Goal: Task Accomplishment & Management: Complete application form

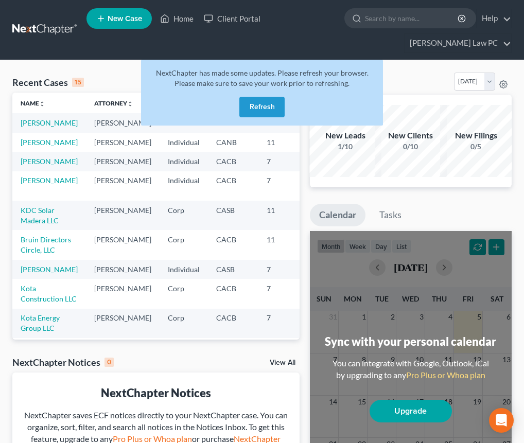
click at [267, 106] on button "Refresh" at bounding box center [261, 107] width 45 height 21
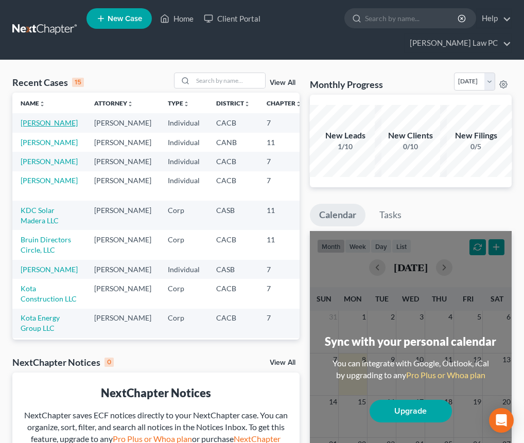
click at [28, 127] on link "[PERSON_NAME]" at bounding box center [49, 122] width 57 height 9
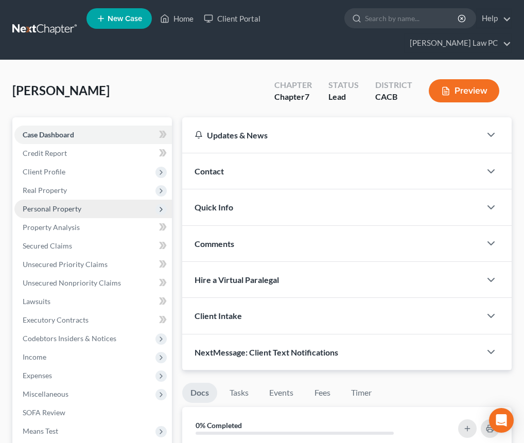
click at [84, 209] on span "Personal Property" at bounding box center [93, 209] width 158 height 19
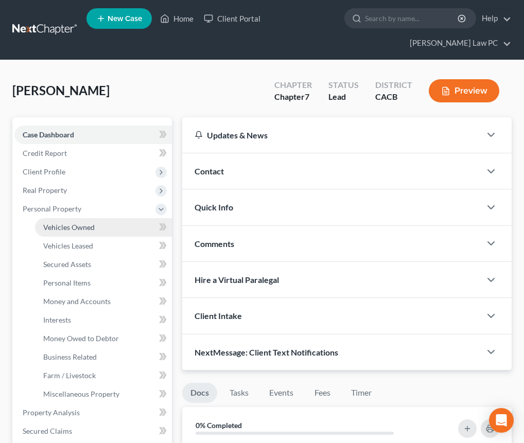
click at [82, 223] on span "Vehicles Owned" at bounding box center [69, 227] width 52 height 9
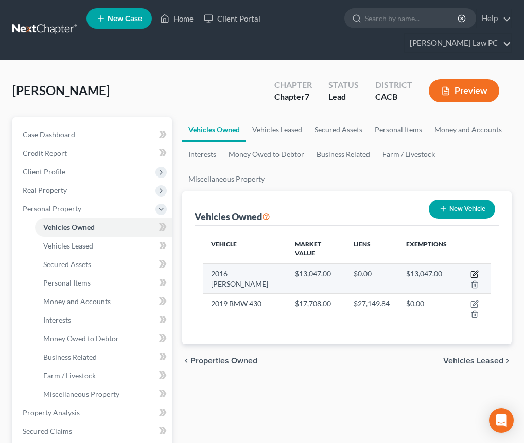
click at [476, 273] on icon "button" at bounding box center [475, 274] width 8 height 8
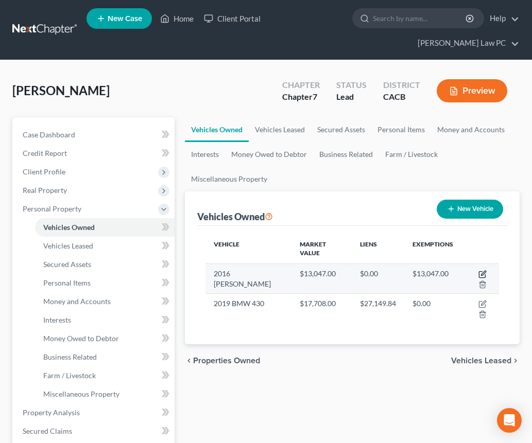
select select "0"
select select "10"
select select "4"
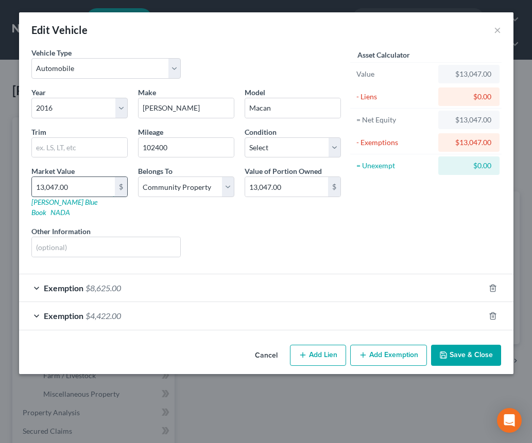
click at [77, 189] on input "13,047.00" at bounding box center [73, 187] width 83 height 20
click at [72, 187] on input "13,047.00" at bounding box center [73, 187] width 83 height 20
paste input "4,836"
type input "14,836"
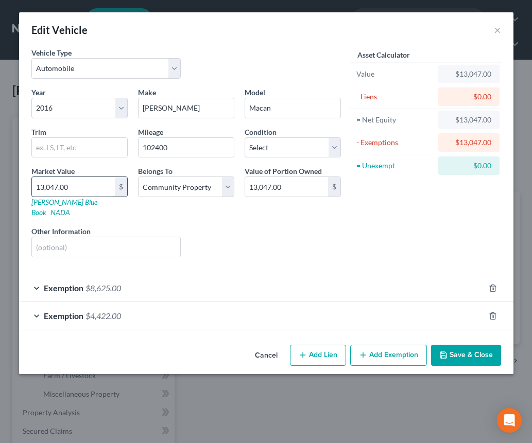
type input "14,836.00"
type input "14,836"
click at [305, 187] on input "14,836.00" at bounding box center [286, 187] width 83 height 20
click at [356, 228] on div "Asset Calculator Value $14,836.00 - Liens $0.00 = Net Equity $13,047.00 - Exemp…" at bounding box center [426, 156] width 160 height 218
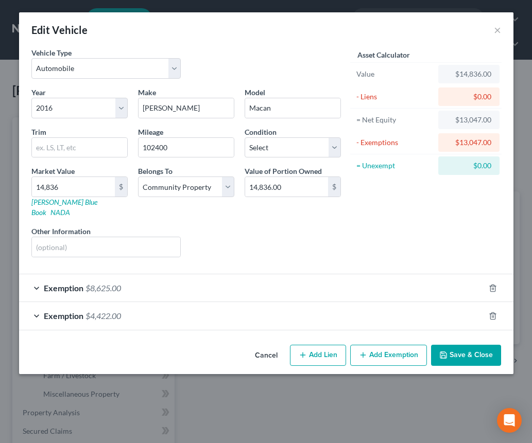
click at [212, 309] on div "Exemption $4,422.00" at bounding box center [252, 315] width 466 height 27
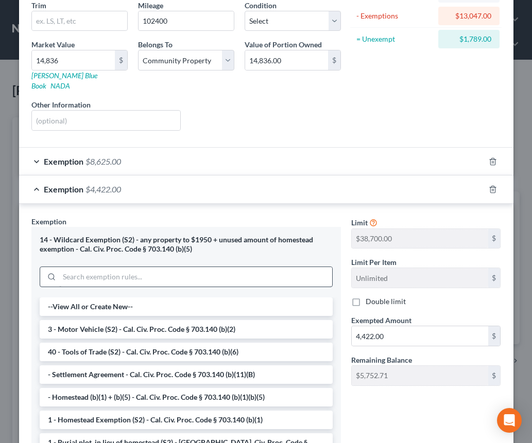
scroll to position [135, 0]
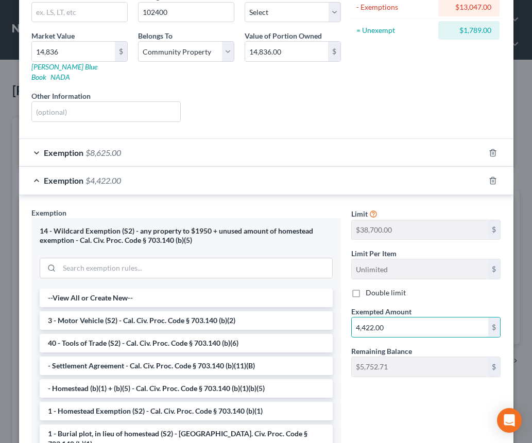
drag, startPoint x: 398, startPoint y: 322, endPoint x: 343, endPoint y: 318, distance: 54.8
click at [346, 318] on div "Exempted Amount * 4,422.00 $" at bounding box center [426, 321] width 160 height 31
type input "6,211"
click at [374, 382] on div "Limit $38,700.00 $ Limit Per Item Unlimited $ Double limit Exempted Amount * 6,…" at bounding box center [426, 335] width 160 height 254
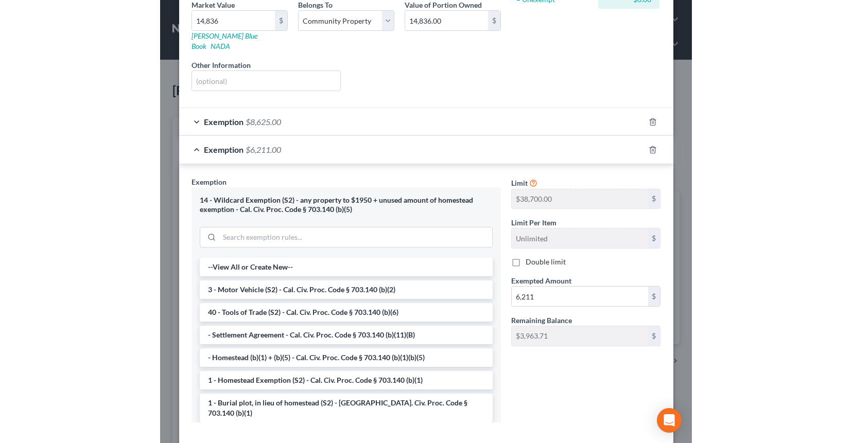
scroll to position [209, 0]
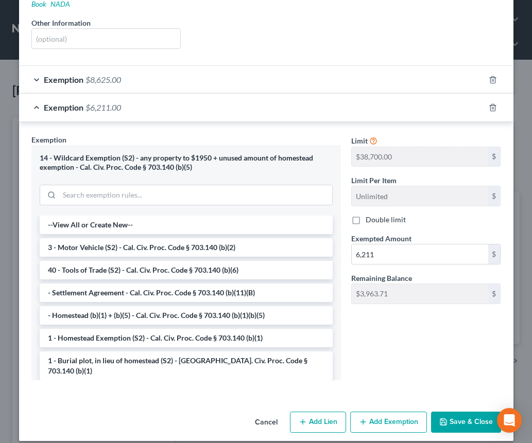
click at [464, 412] on button "Save & Close" at bounding box center [466, 423] width 70 height 22
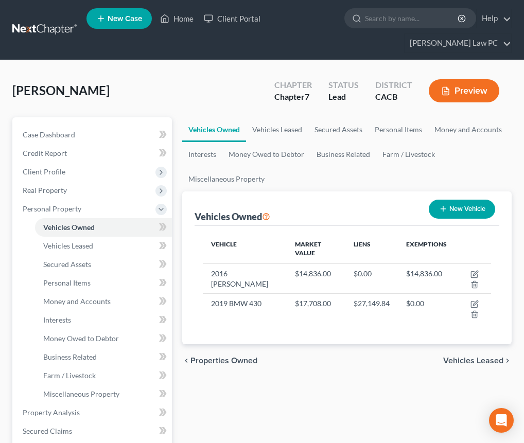
drag, startPoint x: 32, startPoint y: 80, endPoint x: 23, endPoint y: 80, distance: 9.3
click at [32, 80] on div "Franklin, Brian Upgraded Chapter Chapter 7 Status Lead District CACB Preview" at bounding box center [262, 95] width 500 height 45
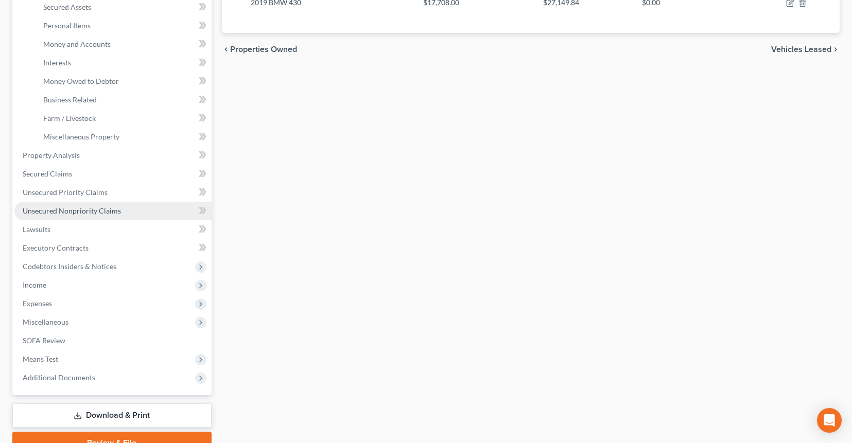
scroll to position [247, 0]
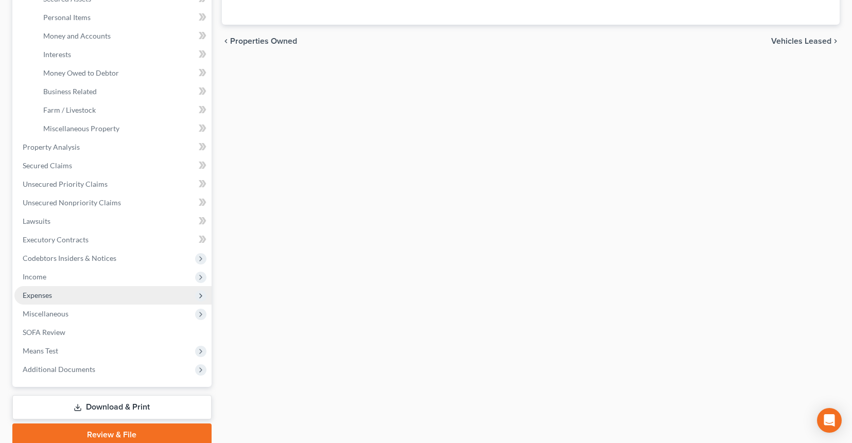
click at [57, 290] on span "Expenses" at bounding box center [112, 295] width 197 height 19
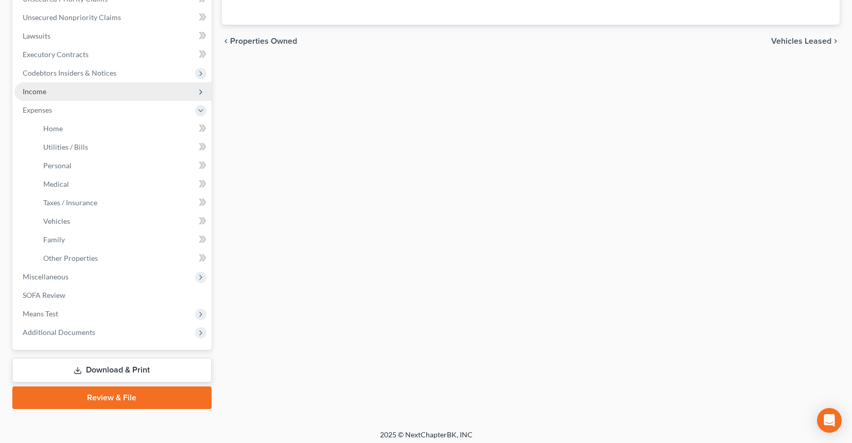
click at [60, 88] on span "Income" at bounding box center [112, 91] width 197 height 19
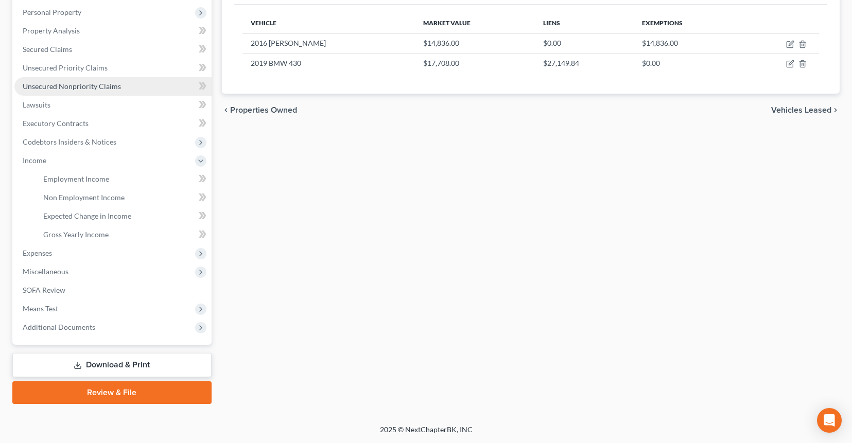
scroll to position [177, 0]
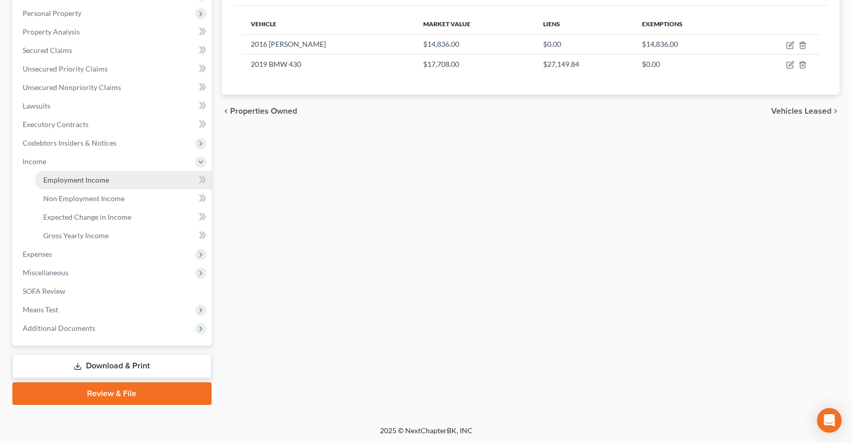
click at [94, 179] on span "Employment Income" at bounding box center [76, 180] width 66 height 9
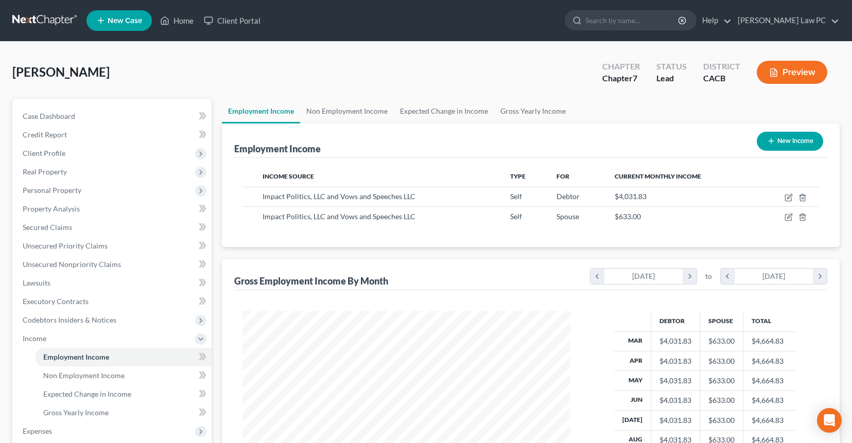
scroll to position [184, 348]
click at [529, 112] on link "Gross Yearly Income" at bounding box center [533, 111] width 78 height 25
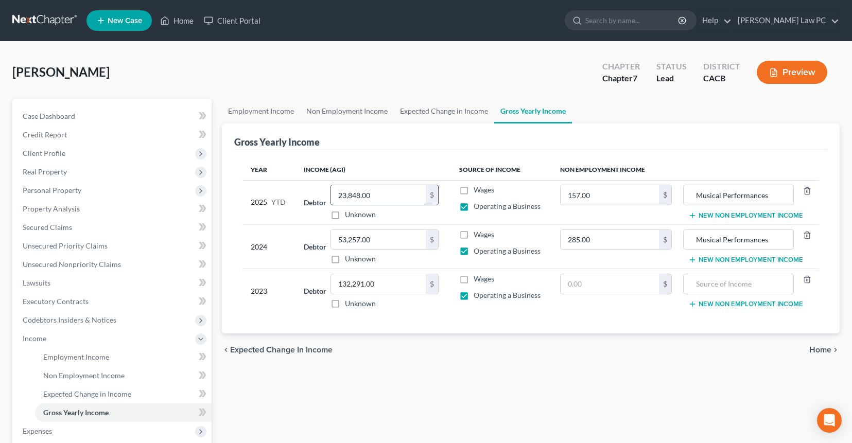
drag, startPoint x: 373, startPoint y: 199, endPoint x: 393, endPoint y: 196, distance: 19.9
click at [393, 196] on input "23,848.00" at bounding box center [378, 195] width 95 height 20
paste input "66,993"
type input "66,993"
click at [532, 349] on span "Home" at bounding box center [821, 350] width 22 height 8
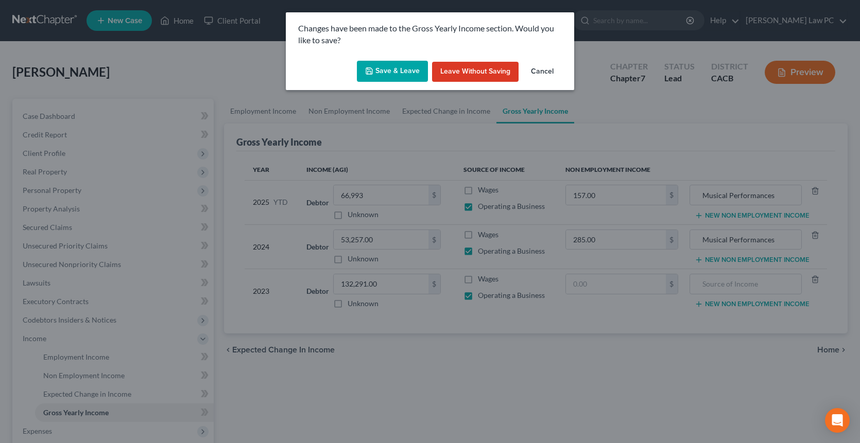
click at [388, 62] on button "Save & Leave" at bounding box center [392, 72] width 71 height 22
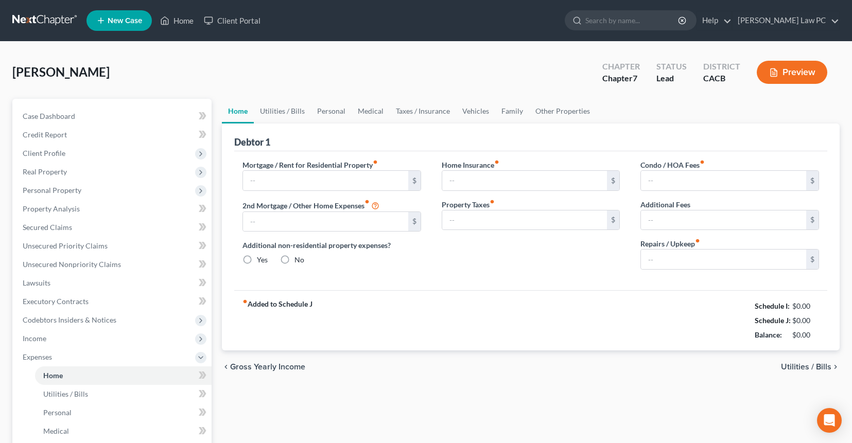
type input "716.00"
radio input "true"
type input "67.57"
type input "0.00"
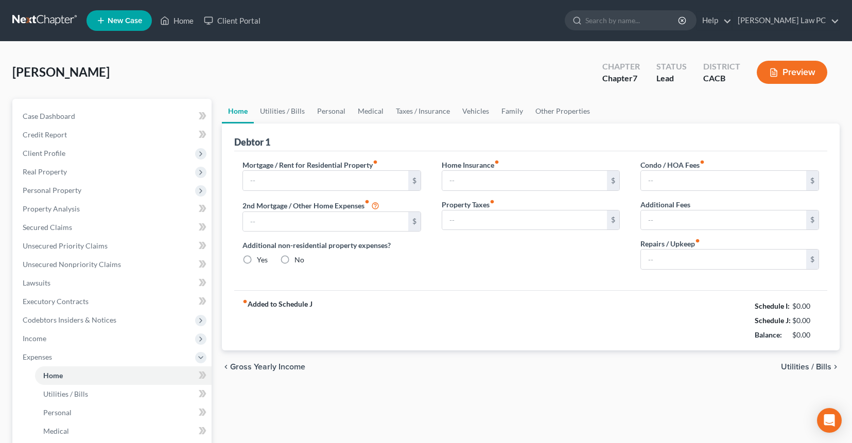
type input "0.00"
type input "150.00"
